Goal: Information Seeking & Learning: Learn about a topic

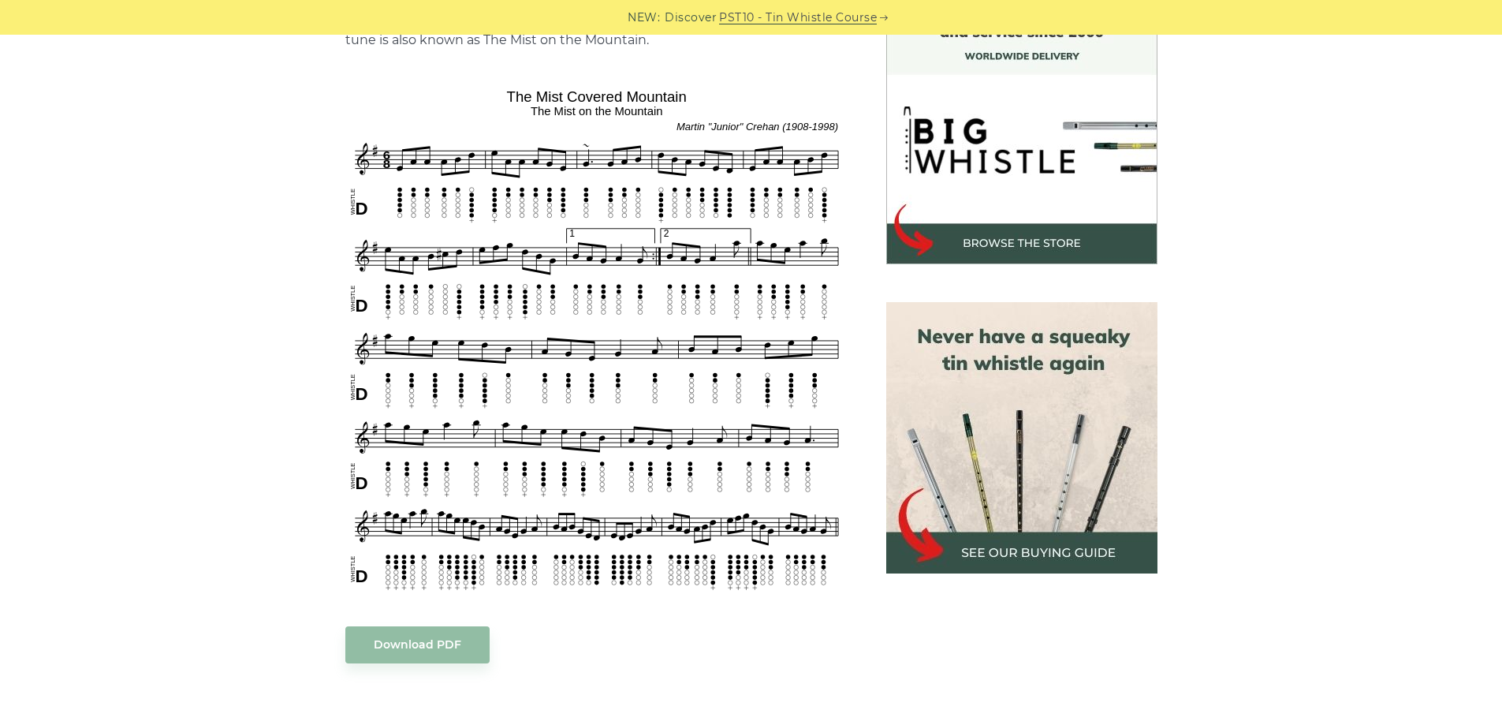
scroll to position [473, 0]
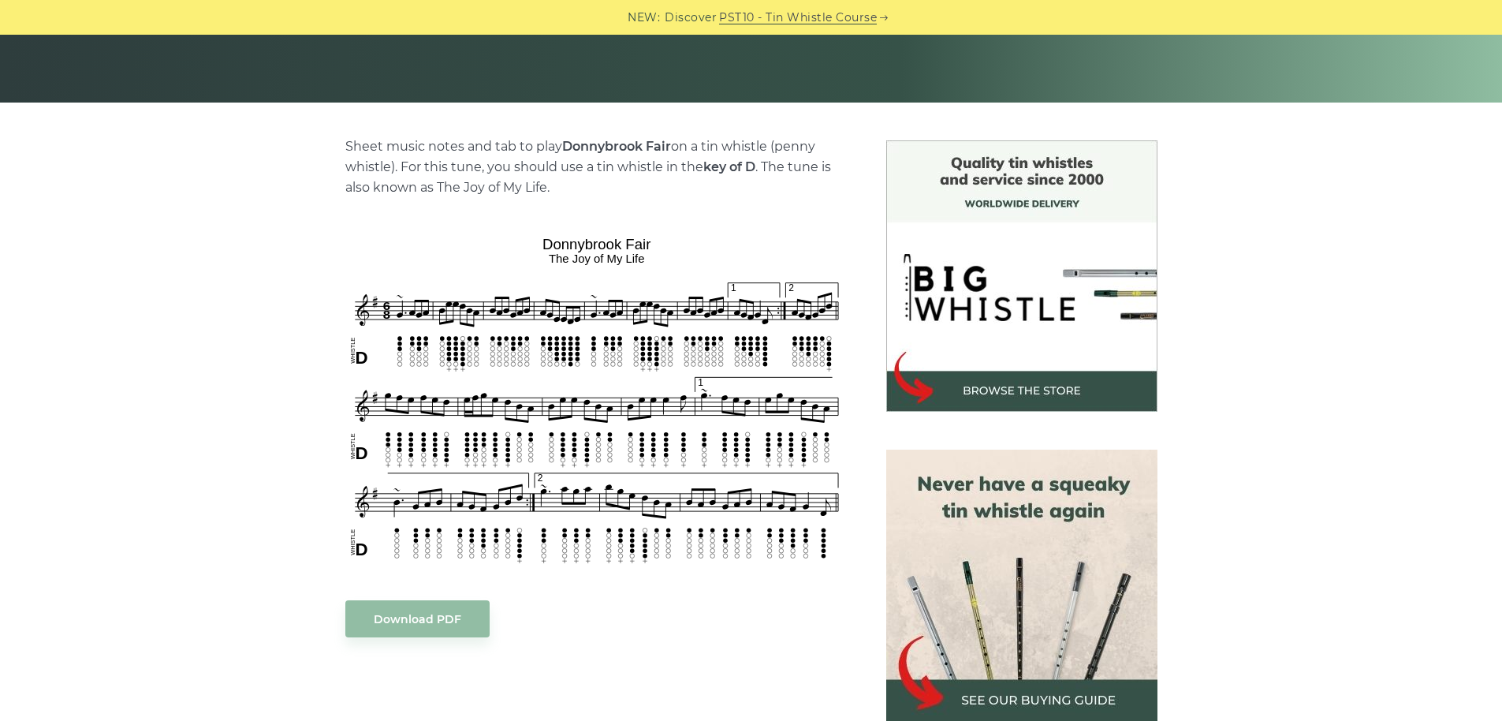
scroll to position [315, 0]
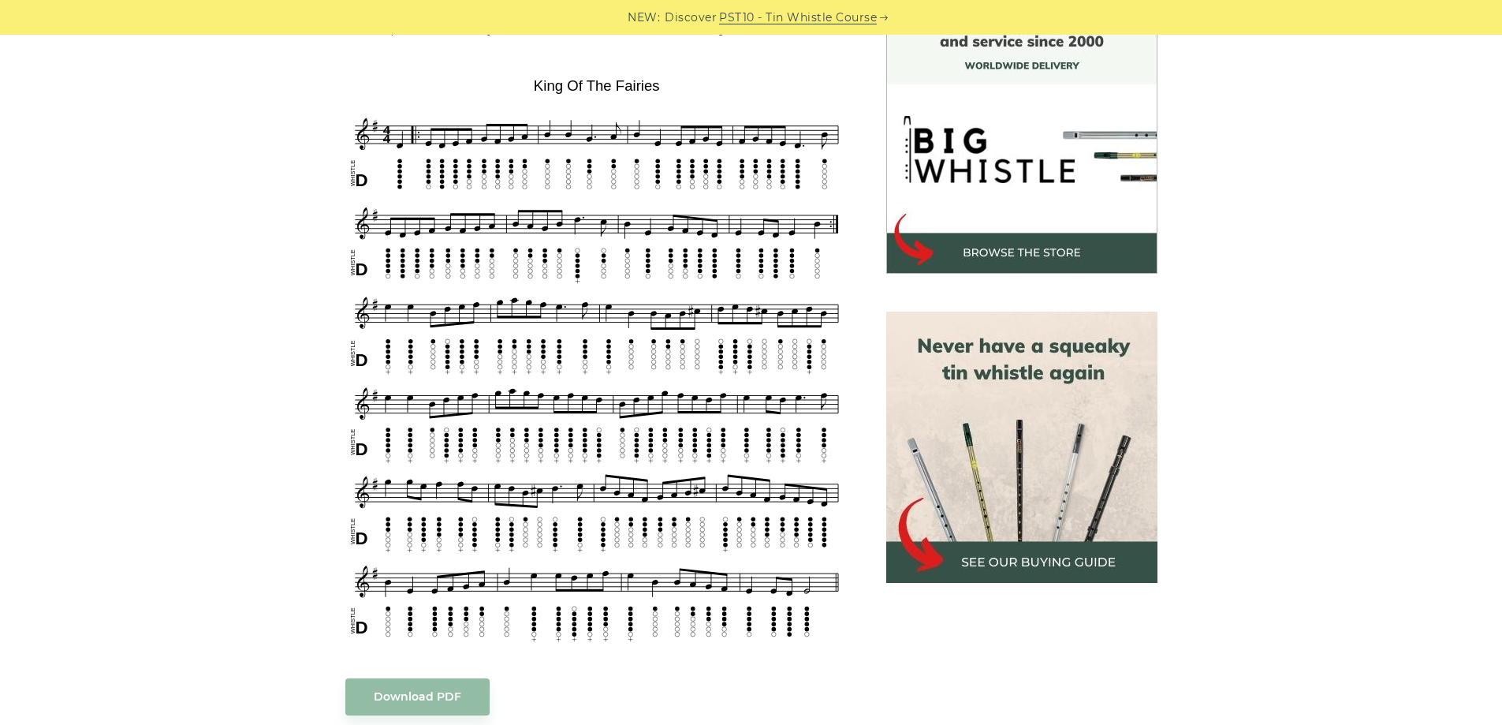
scroll to position [473, 0]
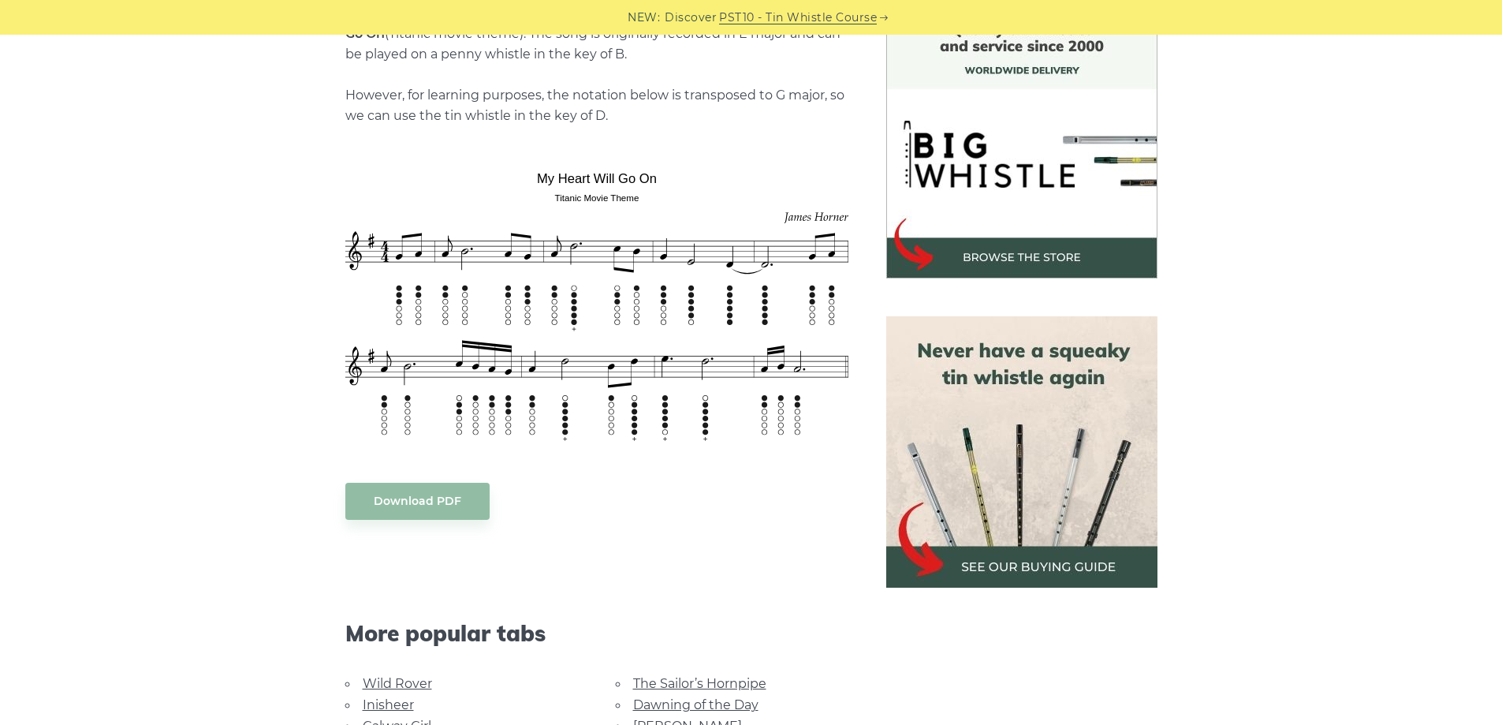
scroll to position [473, 0]
